Goal: Task Accomplishment & Management: Manage account settings

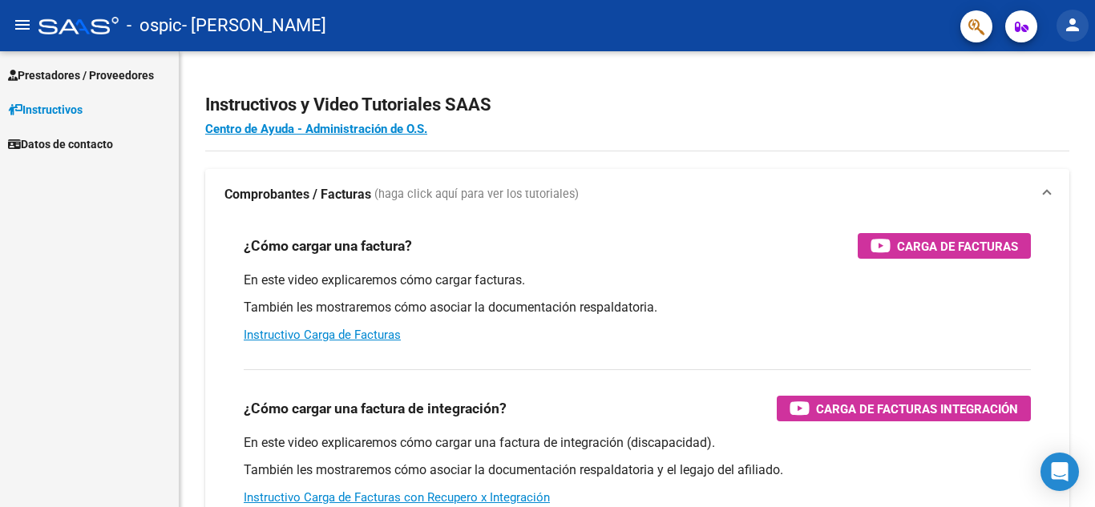
click at [1079, 17] on mat-icon "person" at bounding box center [1072, 24] width 19 height 19
click at [1042, 66] on button "person Mi Perfil" at bounding box center [1040, 67] width 98 height 38
click at [70, 75] on span "Prestadores / Proveedores" at bounding box center [81, 76] width 146 height 18
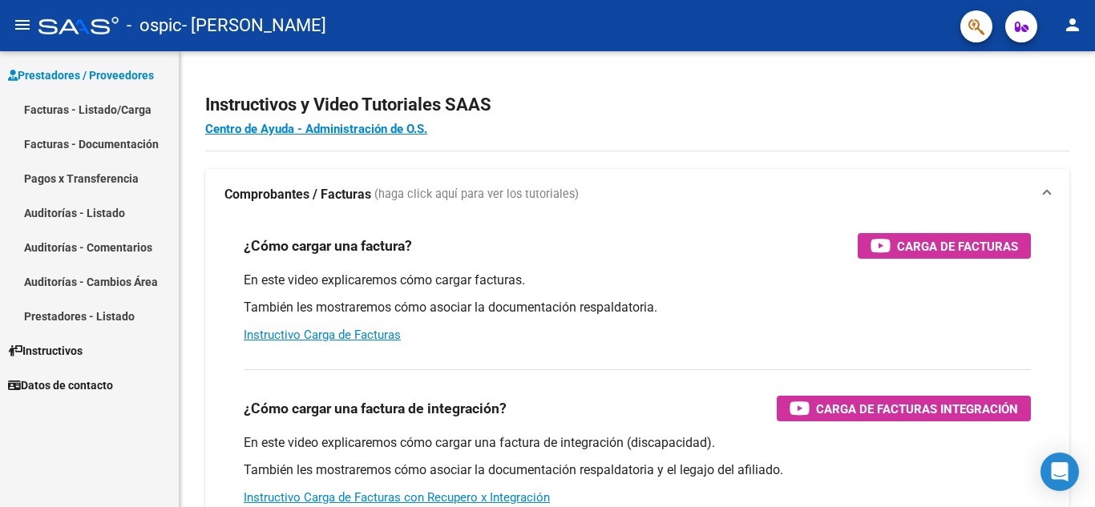
click at [1068, 34] on mat-icon "person" at bounding box center [1072, 24] width 19 height 19
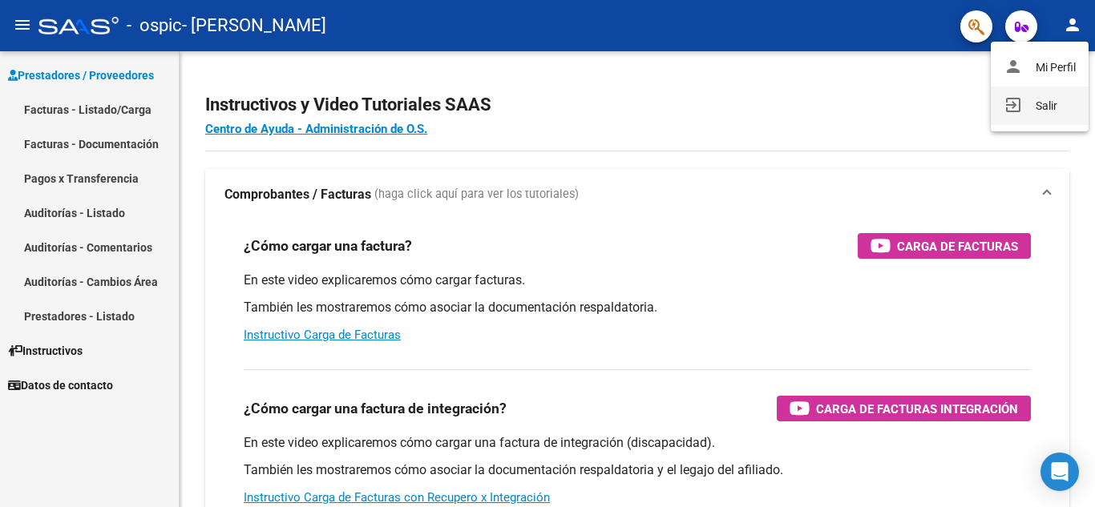
click at [1024, 123] on button "exit_to_app Salir" at bounding box center [1040, 106] width 98 height 38
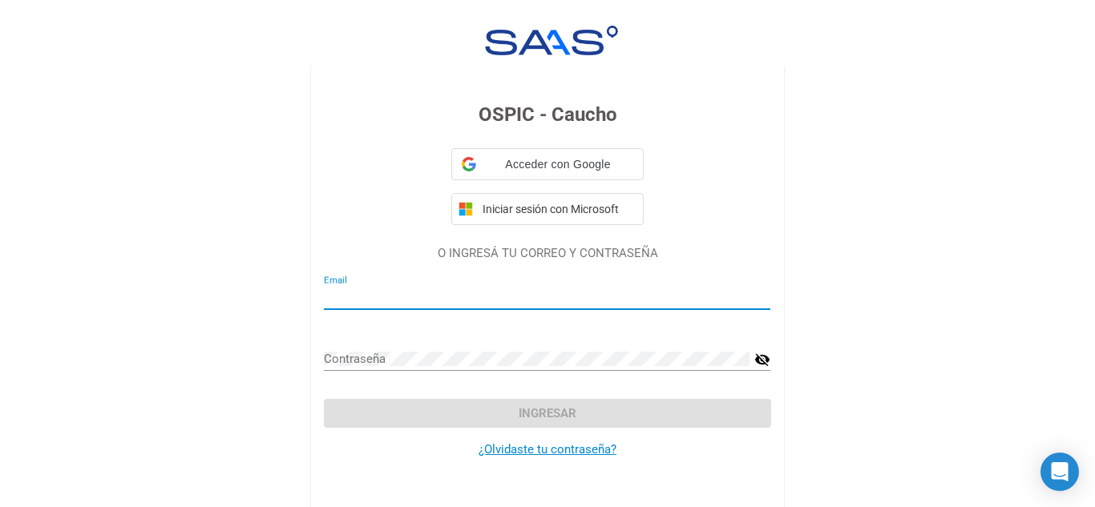
type input "37712575fender"
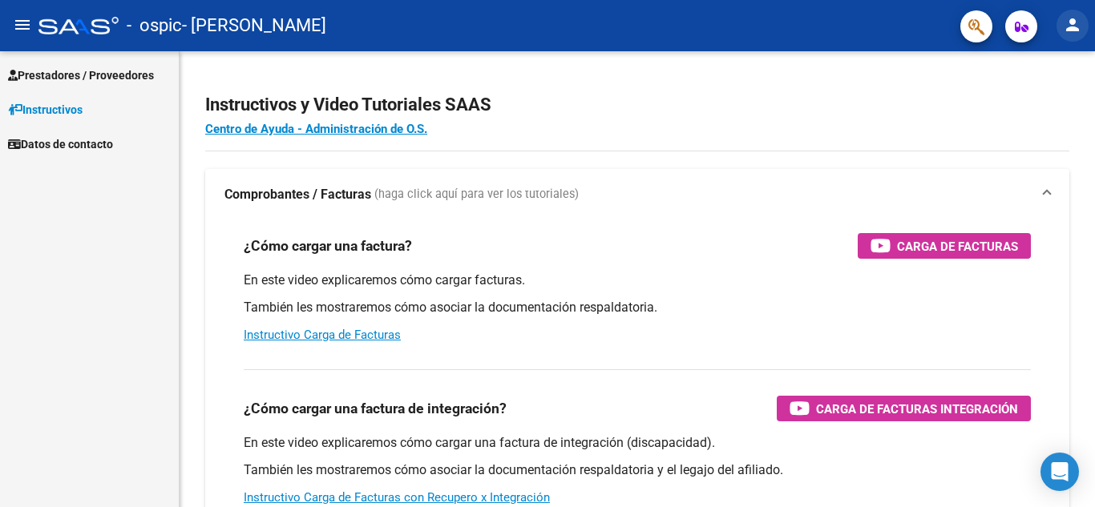
click at [1063, 32] on mat-icon "person" at bounding box center [1072, 24] width 19 height 19
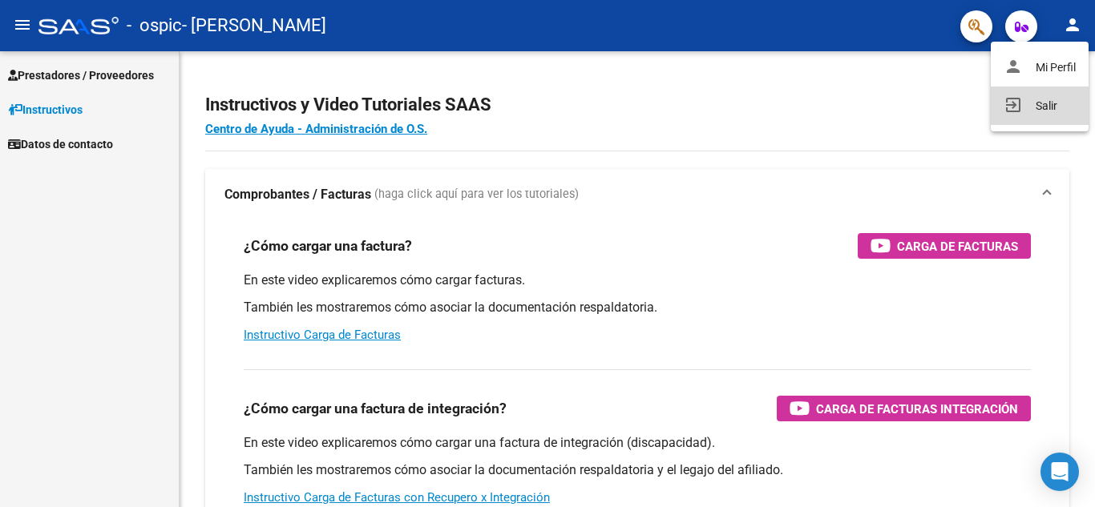
click at [1054, 105] on button "exit_to_app Salir" at bounding box center [1040, 106] width 98 height 38
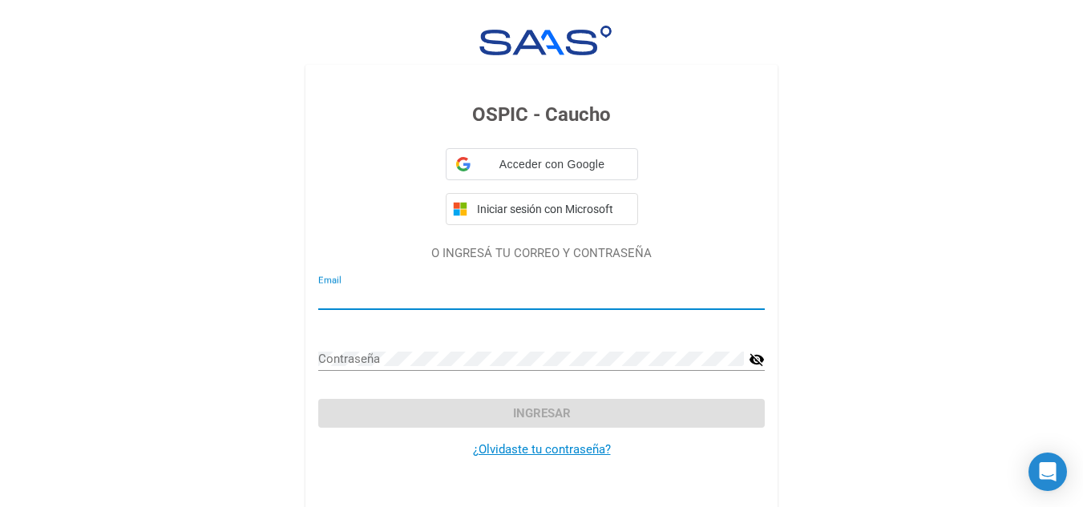
type input "37712575fender"
